Goal: Task Accomplishment & Management: Use online tool/utility

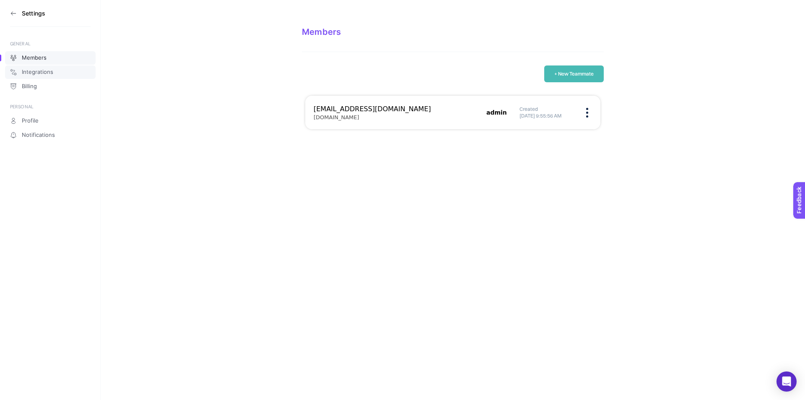
click at [32, 77] on link "Integrations" at bounding box center [50, 71] width 91 height 13
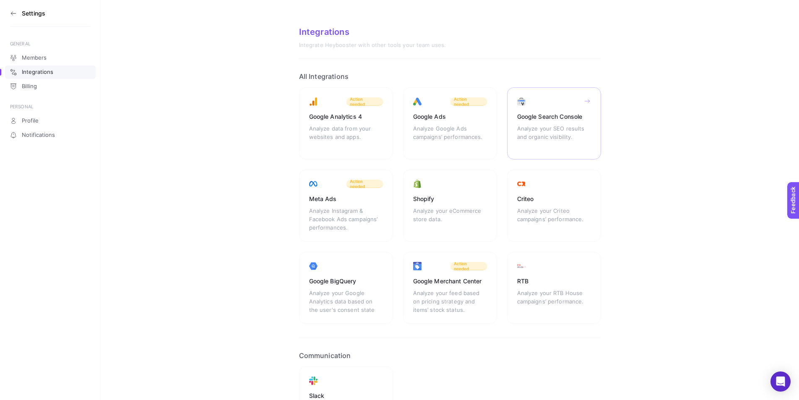
click at [561, 135] on div "Analyze your SEO results and organic visibility." at bounding box center [554, 136] width 74 height 25
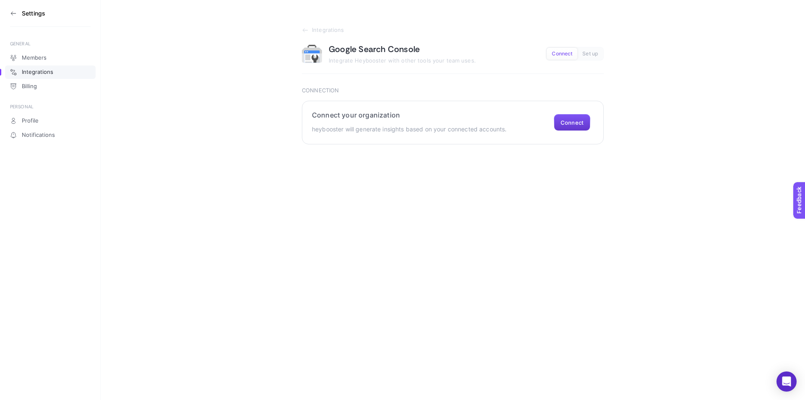
click at [569, 125] on button "Connect" at bounding box center [572, 122] width 36 height 17
click at [585, 121] on button "Connect" at bounding box center [572, 122] width 36 height 17
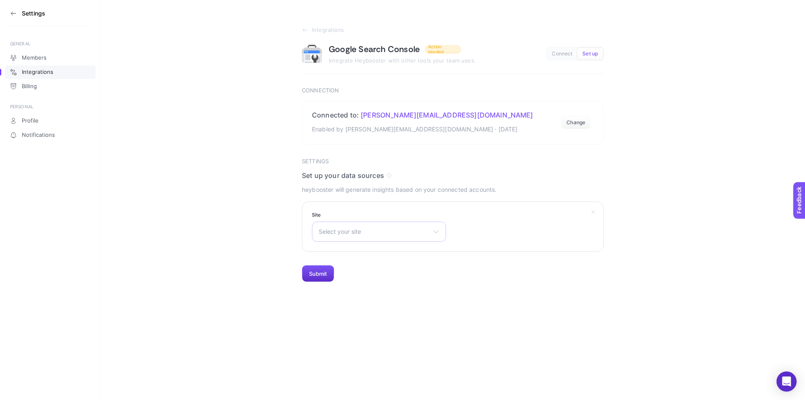
click at [405, 225] on div "Select your site https://www.pinaronline.com/" at bounding box center [379, 231] width 134 height 20
click at [371, 268] on span "https://www.pinaronline.com/" at bounding box center [350, 268] width 63 height 7
click at [311, 273] on button "Submit" at bounding box center [318, 273] width 32 height 17
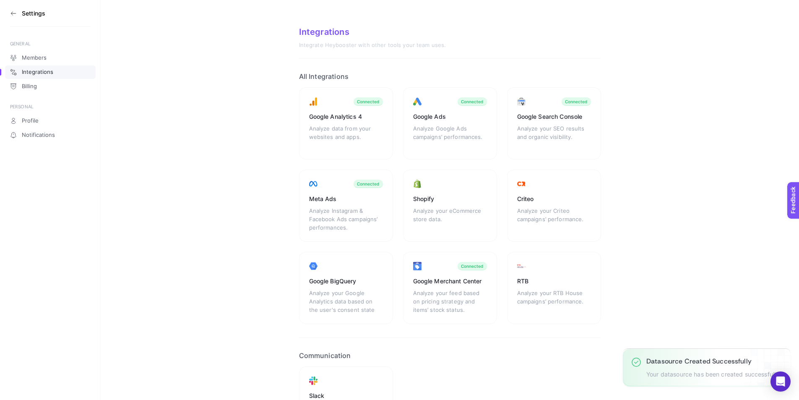
click at [12, 16] on icon at bounding box center [13, 13] width 7 height 7
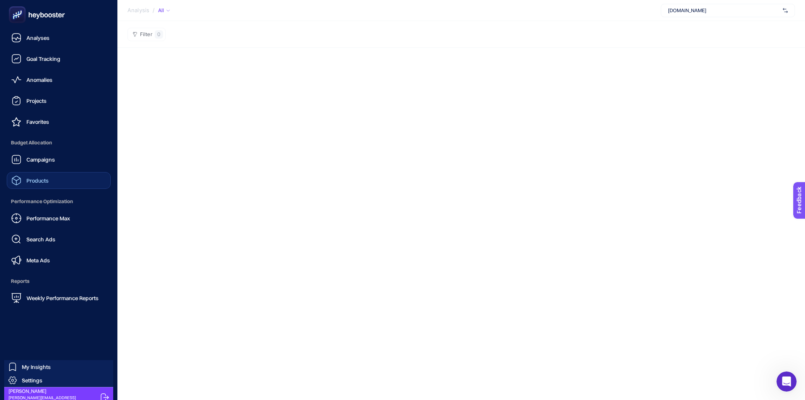
click at [70, 180] on link "Products" at bounding box center [59, 180] width 104 height 17
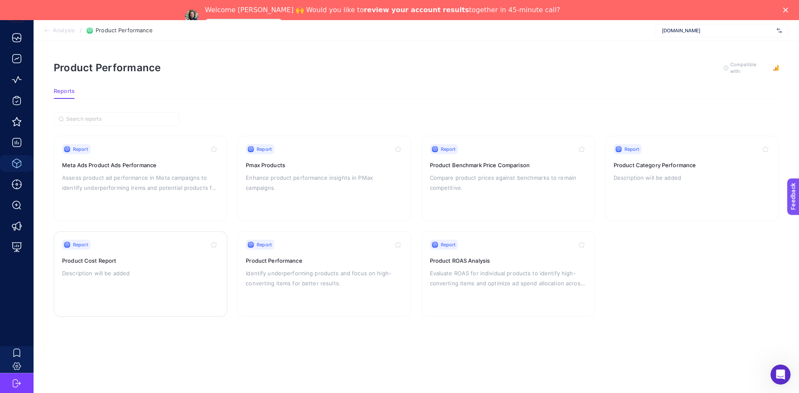
click at [209, 272] on p "Description will be added" at bounding box center [140, 273] width 157 height 10
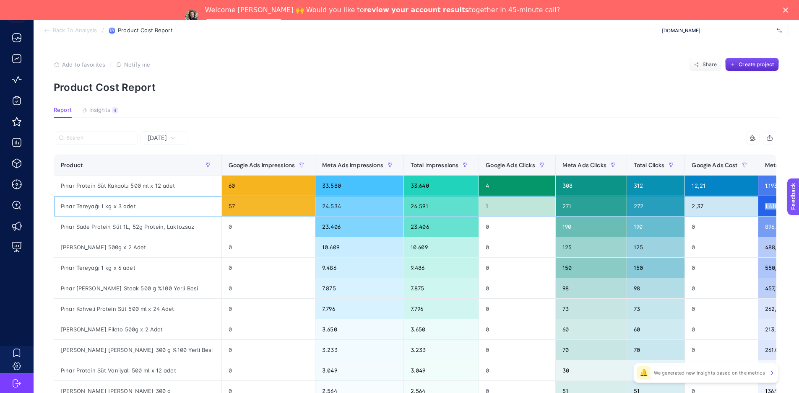
scroll to position [0, 127]
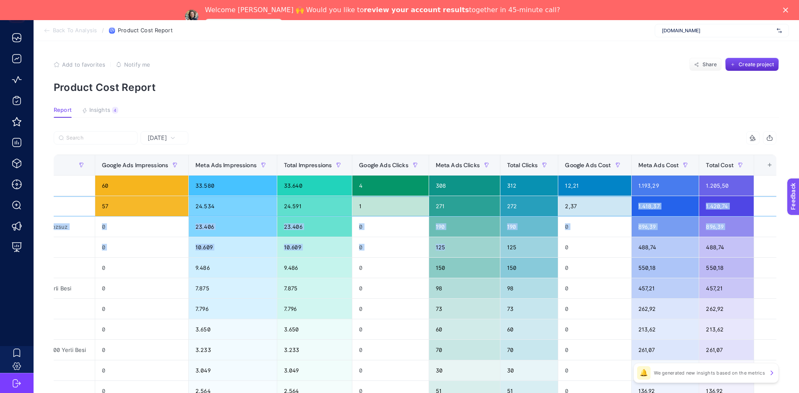
drag, startPoint x: 736, startPoint y: 211, endPoint x: 455, endPoint y: 240, distance: 282.5
click at [455, 240] on tbody "Pınar Protein Süt Kakaolu 500 ml x 12 adet 60 33.580 33.640 4 308 312 12,21 1.1…" at bounding box center [355, 381] width 857 height 411
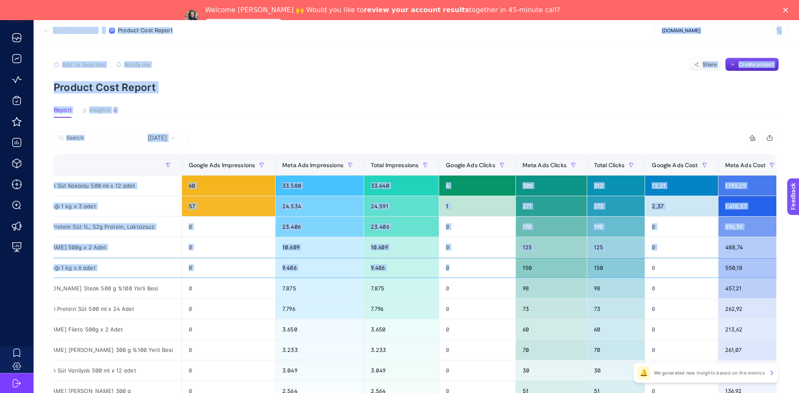
scroll to position [0, 0]
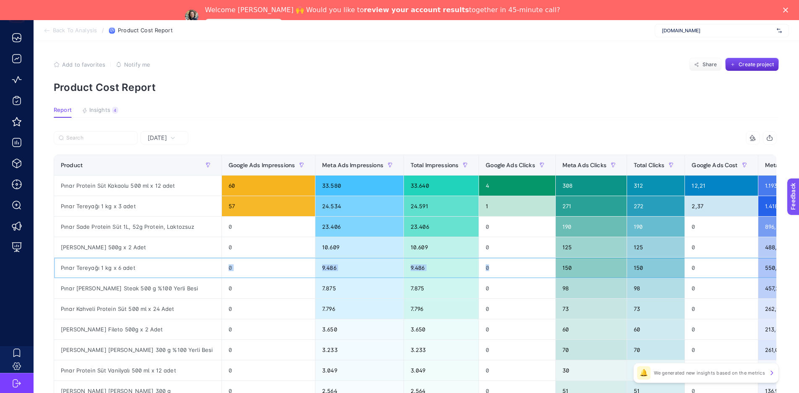
drag, startPoint x: 367, startPoint y: 261, endPoint x: 265, endPoint y: 260, distance: 101.5
drag, startPoint x: 579, startPoint y: 250, endPoint x: 81, endPoint y: 238, distance: 498.7
click at [97, 273] on div "Pınar Tereyağı 1 kg x 6 adet" at bounding box center [137, 268] width 167 height 20
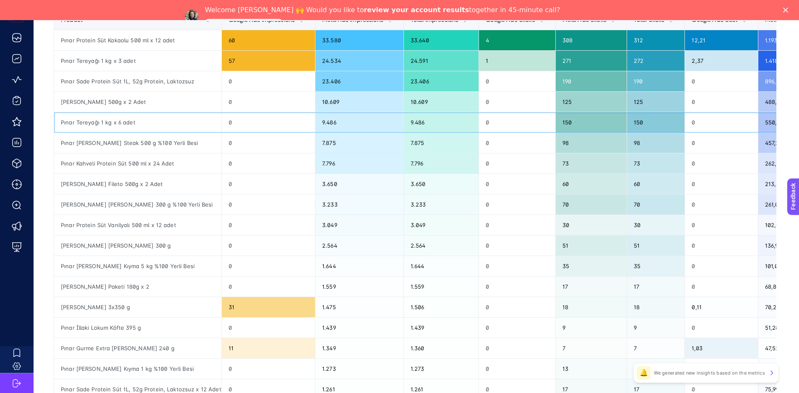
scroll to position [0, 4]
